Goal: Find specific page/section

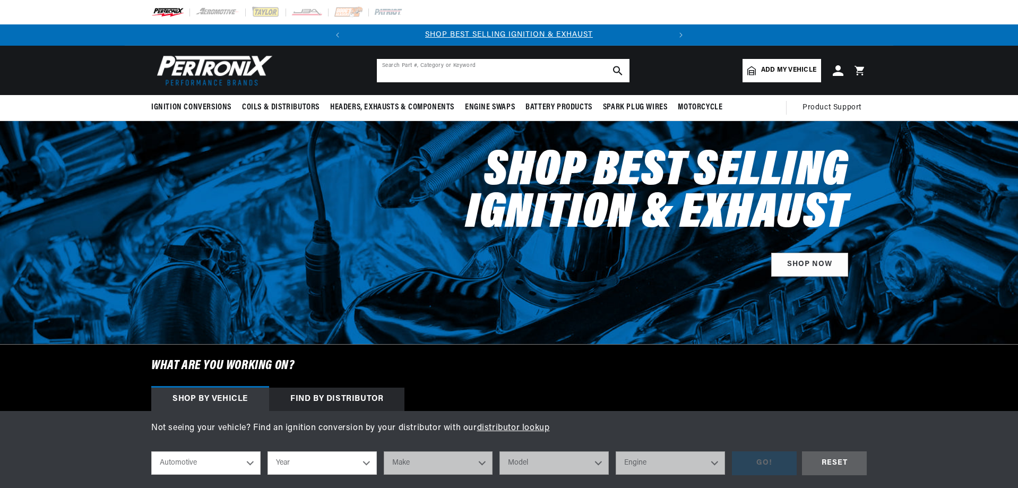
click at [507, 71] on input "text" at bounding box center [503, 70] width 253 height 23
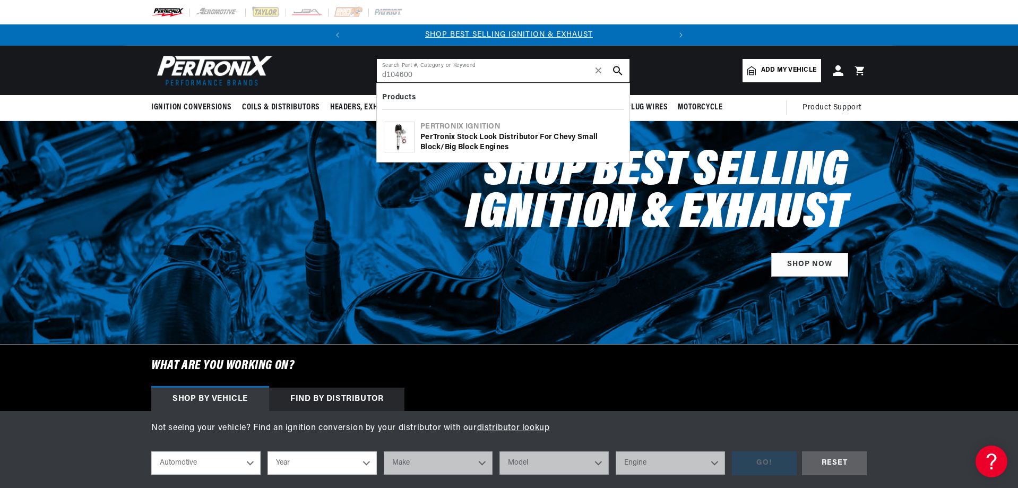
type input "d104600"
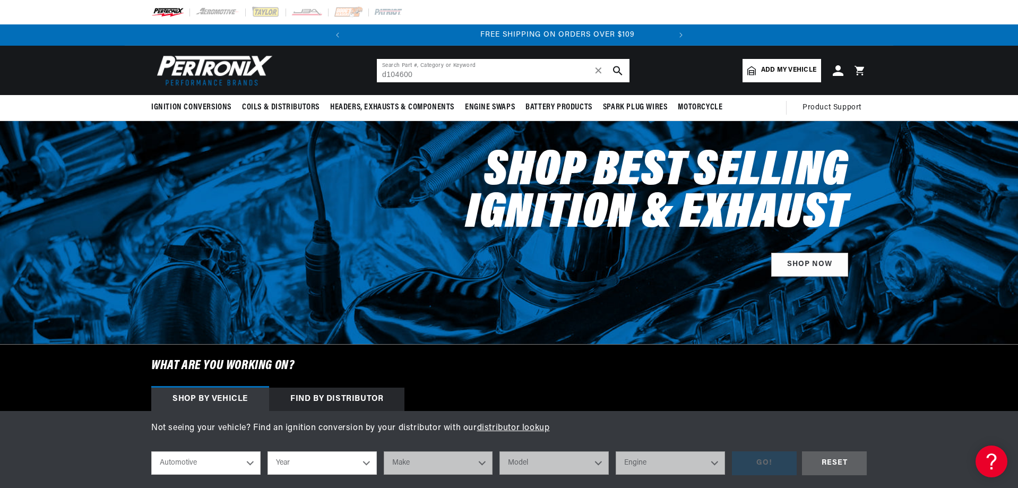
scroll to position [0, 322]
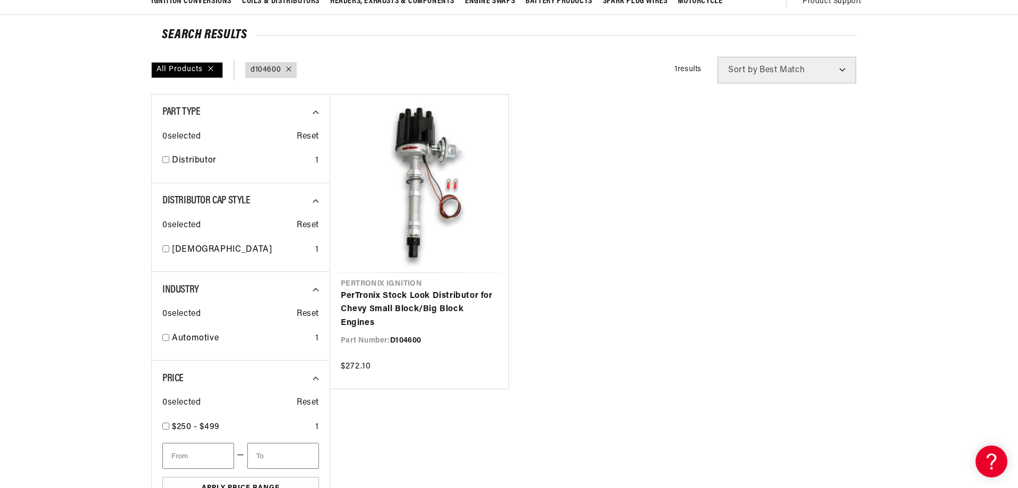
scroll to position [0, 322]
